Goal: Information Seeking & Learning: Find specific fact

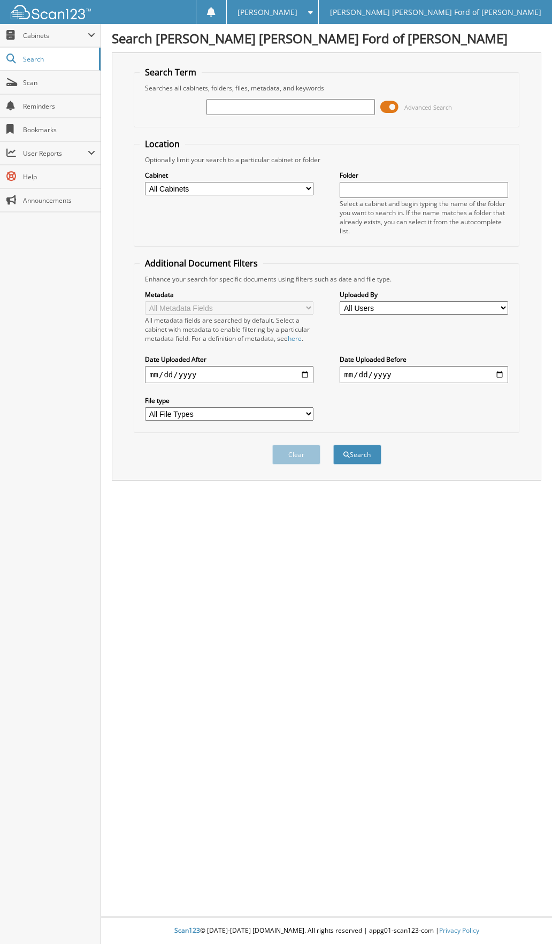
click at [271, 104] on input "text" at bounding box center [291, 107] width 168 height 16
type input "206120"
click at [333, 445] on button "Search" at bounding box center [357, 455] width 48 height 20
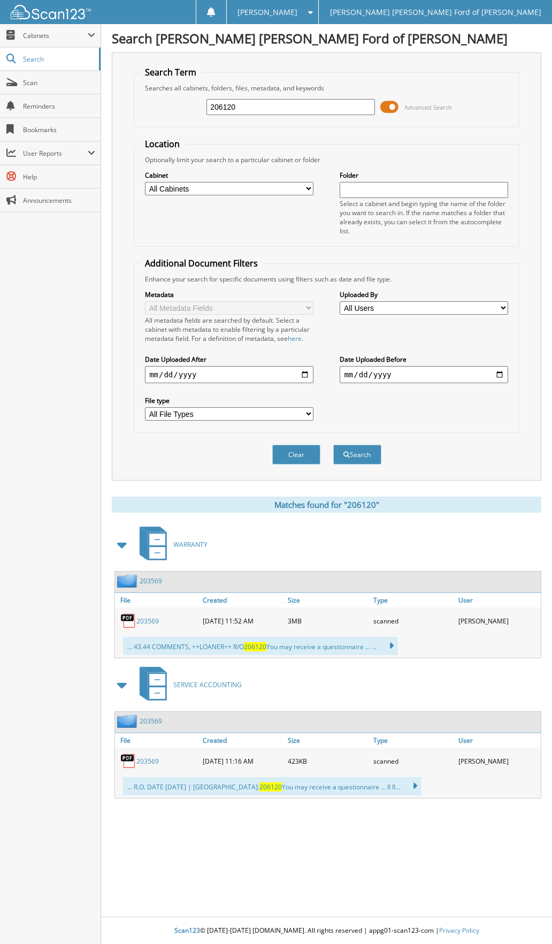
click at [243, 108] on input "206120" at bounding box center [291, 107] width 168 height 16
click at [244, 107] on input "206120" at bounding box center [291, 107] width 168 height 16
type input "204769"
click at [333, 445] on button "Search" at bounding box center [357, 455] width 48 height 20
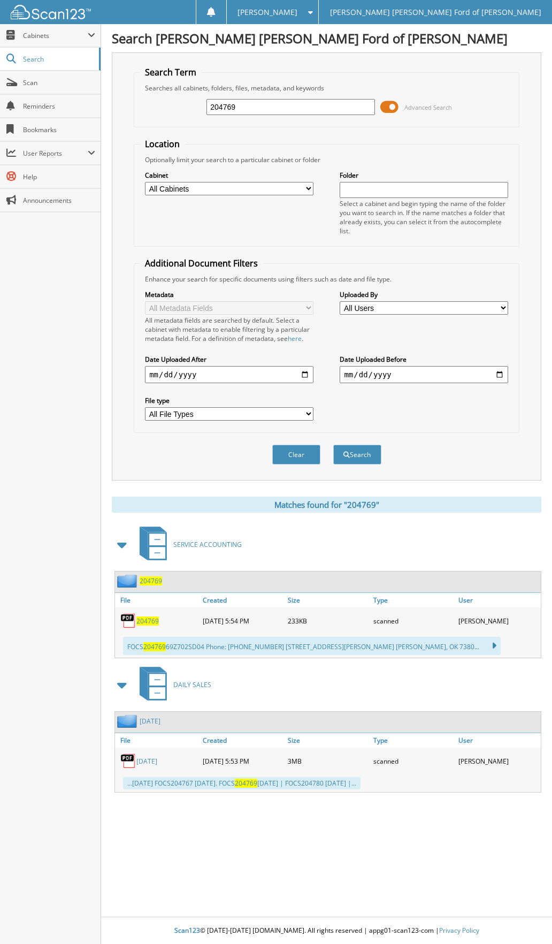
click at [147, 623] on span "204769" at bounding box center [147, 620] width 22 height 9
click at [145, 762] on link "05/28/2025" at bounding box center [146, 761] width 21 height 9
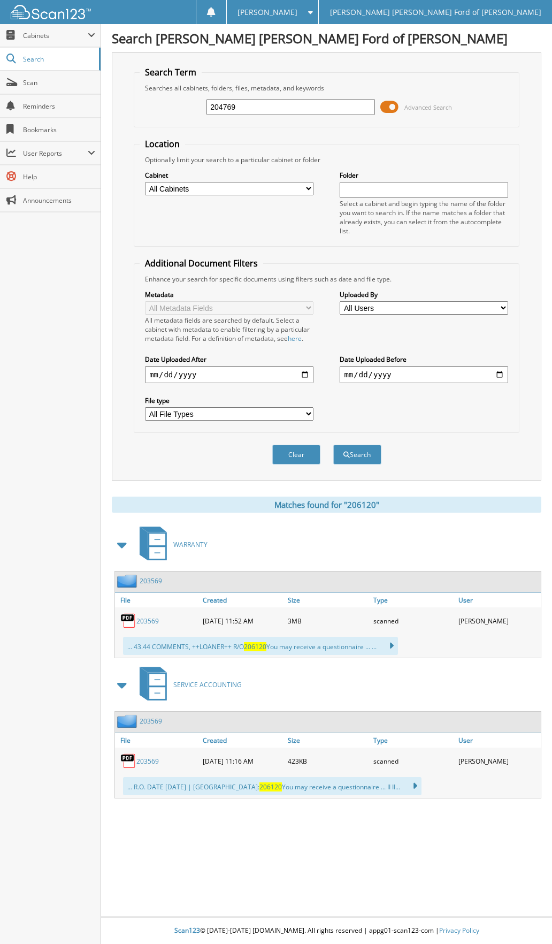
click at [253, 110] on input "204769" at bounding box center [291, 107] width 168 height 16
click at [254, 108] on input "204769" at bounding box center [291, 107] width 168 height 16
click at [251, 107] on input "204769" at bounding box center [291, 107] width 168 height 16
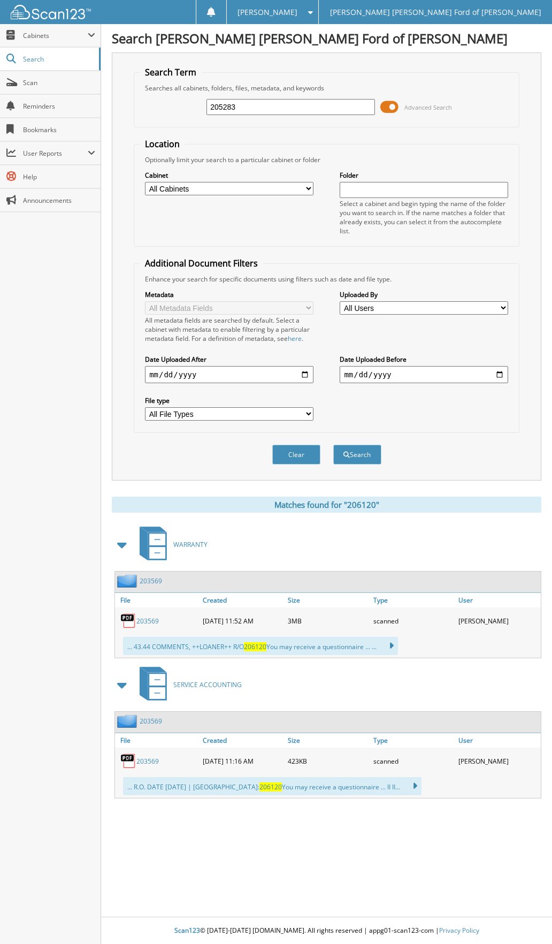
type input "205283"
click at [333, 445] on button "Search" at bounding box center [357, 455] width 48 height 20
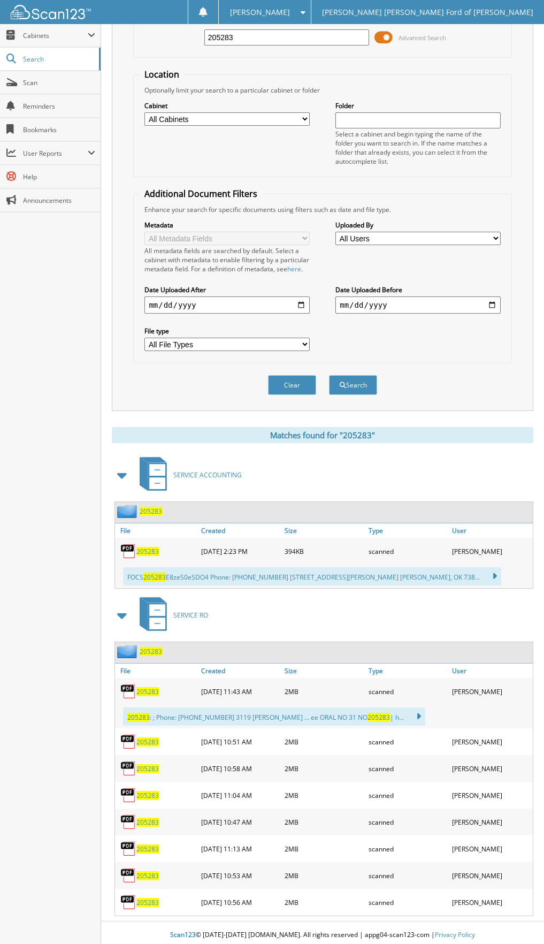
scroll to position [83, 0]
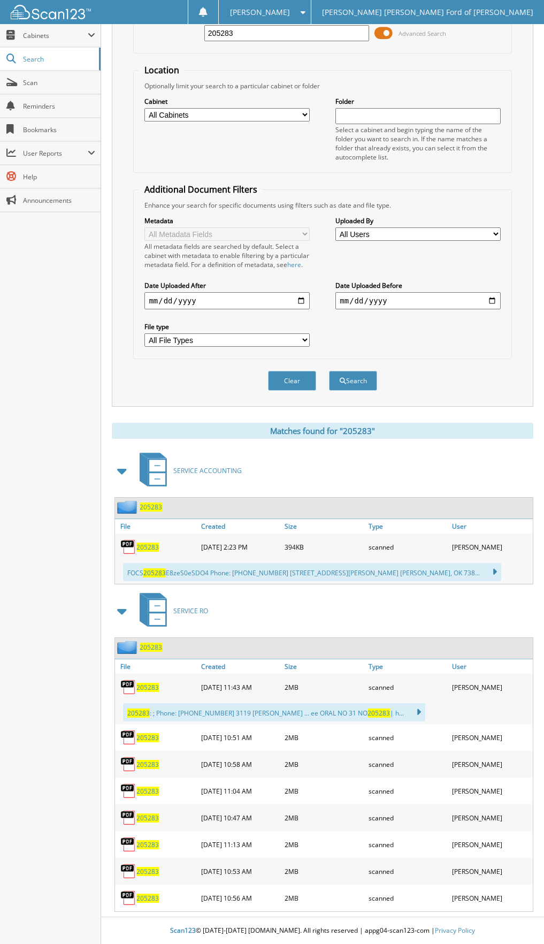
click at [150, 684] on span "205283" at bounding box center [147, 687] width 22 height 9
click at [141, 737] on span "205283" at bounding box center [147, 737] width 22 height 9
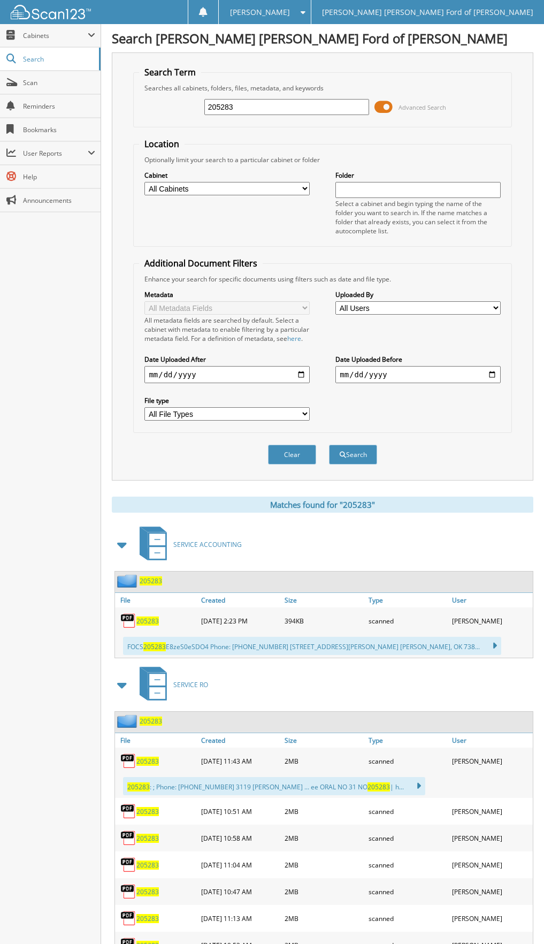
click at [261, 102] on input "205283" at bounding box center [286, 107] width 165 height 16
type input "205335"
click at [329, 445] on button "Search" at bounding box center [353, 455] width 48 height 20
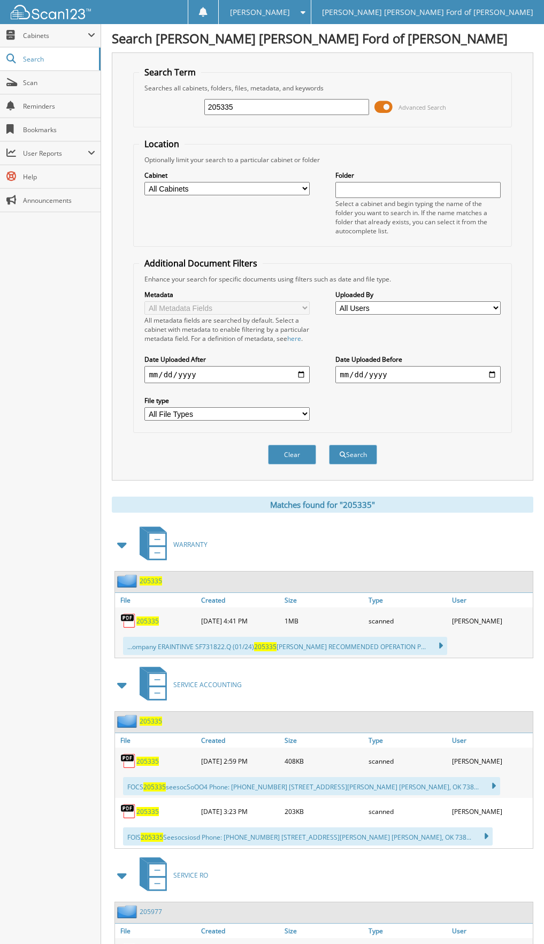
click at [144, 625] on span "205335" at bounding box center [147, 620] width 22 height 9
